Goal: Find specific page/section: Find specific page/section

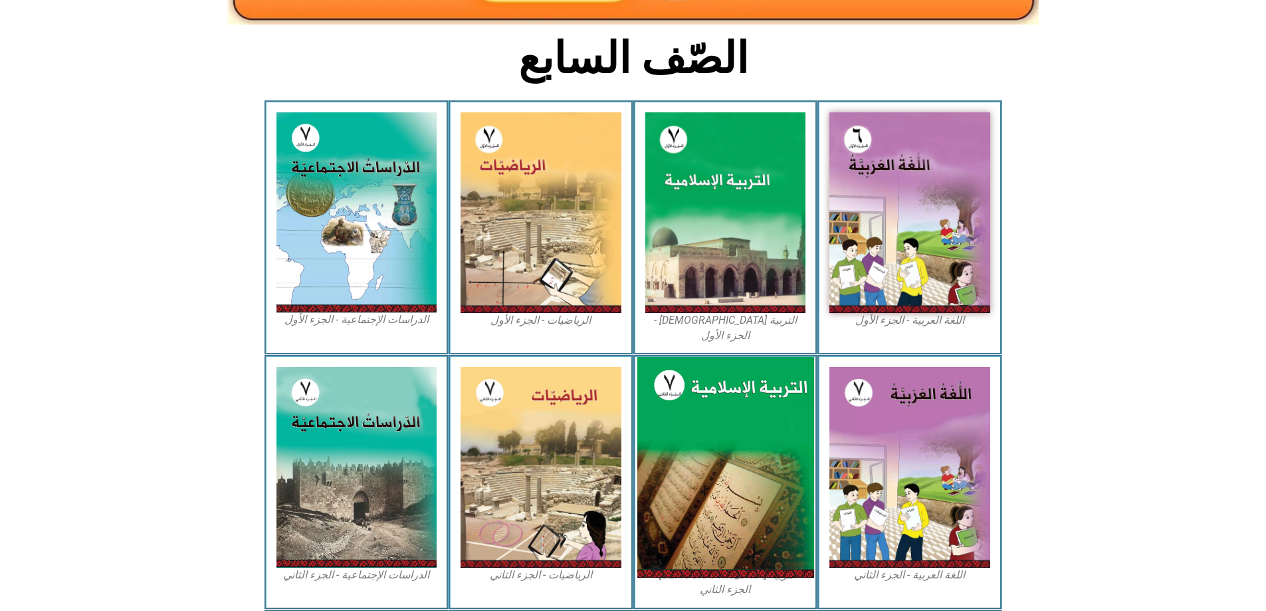
scroll to position [279, 0]
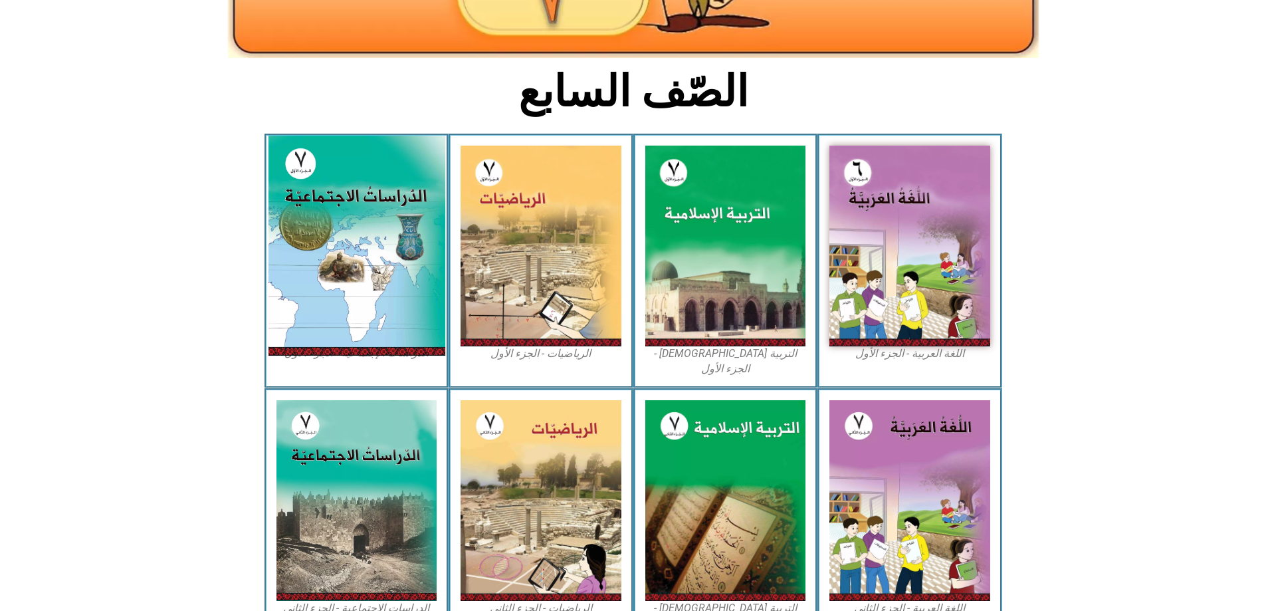
click at [373, 203] on img at bounding box center [356, 246] width 177 height 220
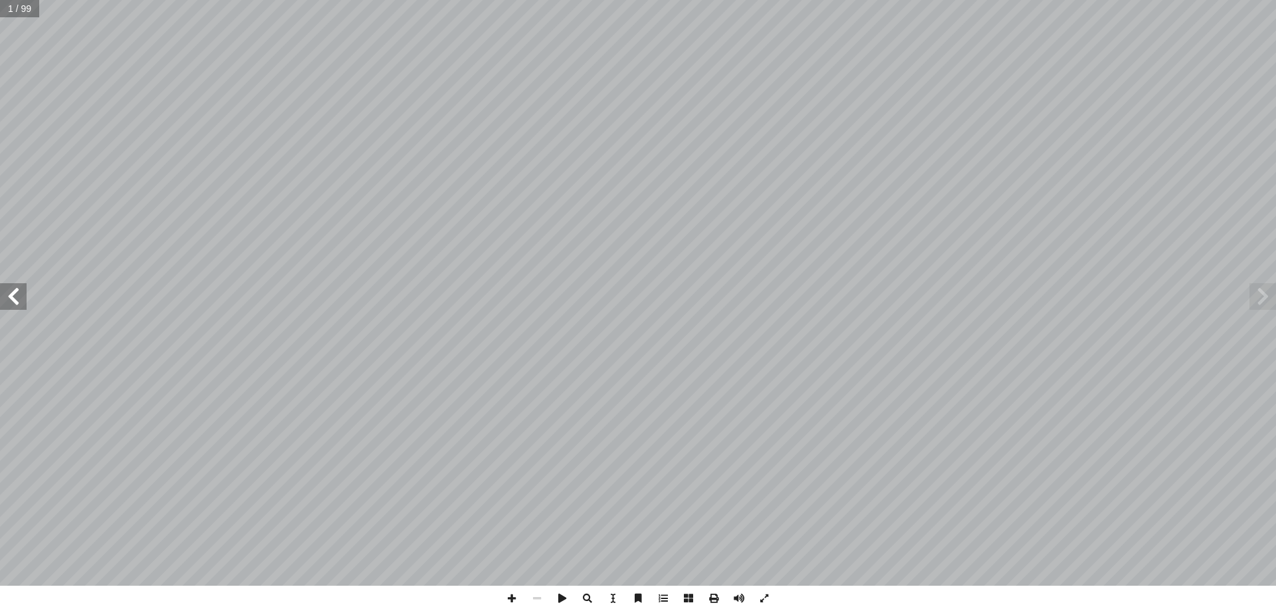
click at [9, 294] on span at bounding box center [13, 296] width 27 height 27
click at [13, 293] on span at bounding box center [13, 296] width 27 height 27
